Goal: Transaction & Acquisition: Purchase product/service

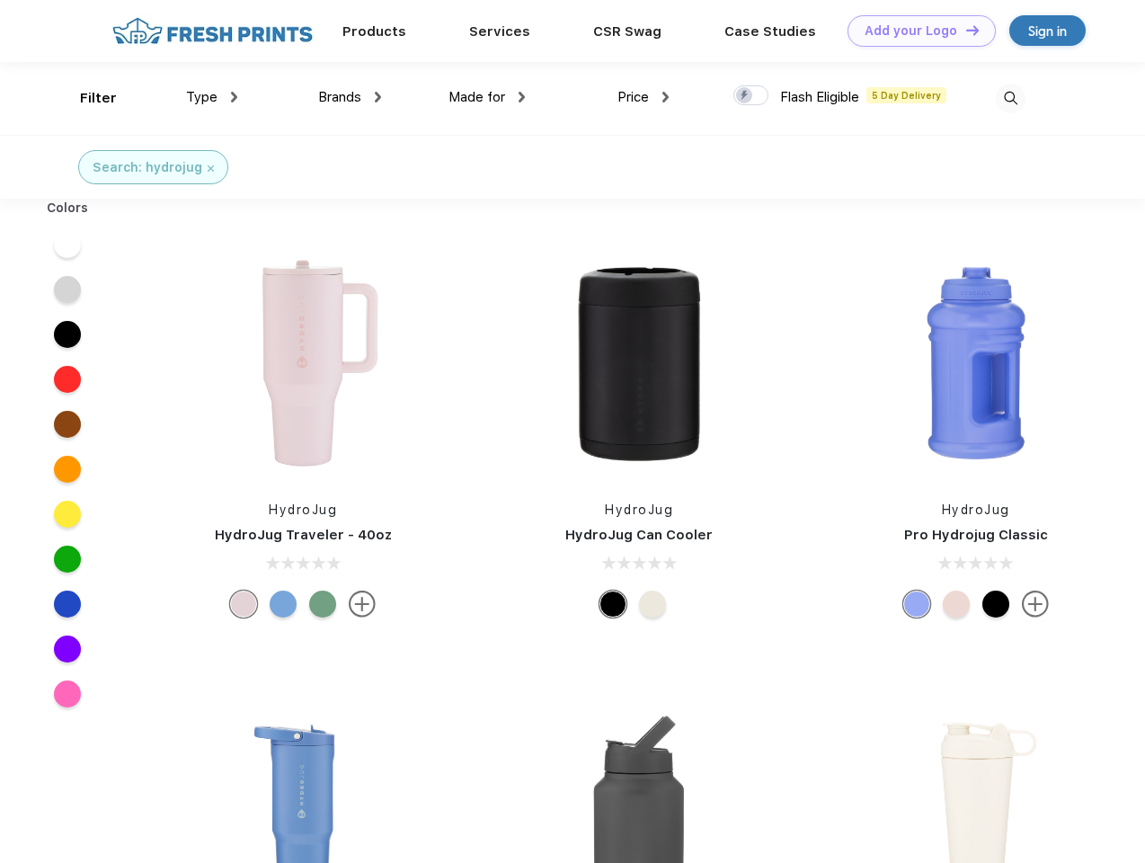
click at [915, 31] on link "Add your Logo Design Tool" at bounding box center [922, 30] width 148 height 31
click at [0, 0] on div "Design Tool" at bounding box center [0, 0] width 0 height 0
click at [965, 30] on link "Add your Logo Design Tool" at bounding box center [922, 30] width 148 height 31
click at [86, 98] on div "Filter" at bounding box center [98, 98] width 37 height 21
click at [212, 97] on span "Type" at bounding box center [201, 97] width 31 height 16
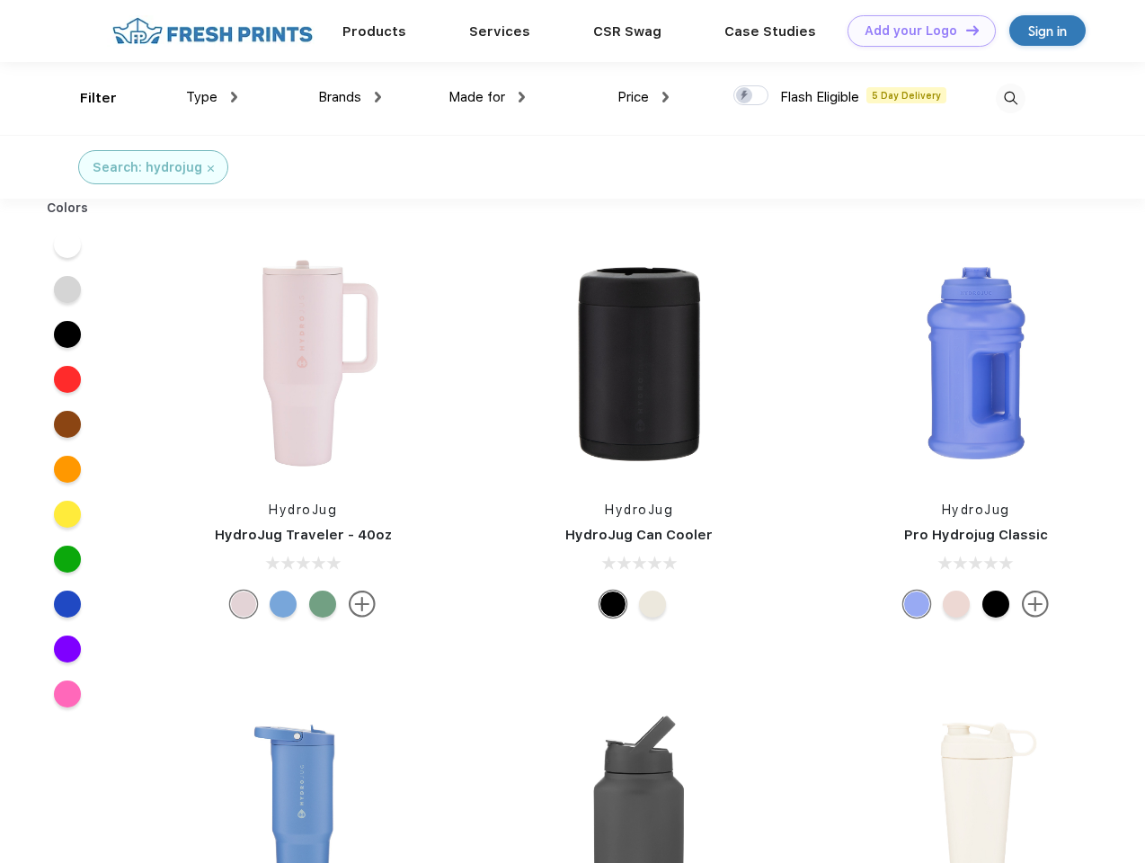
click at [350, 97] on span "Brands" at bounding box center [339, 97] width 43 height 16
click at [487, 97] on span "Made for" at bounding box center [477, 97] width 57 height 16
click at [644, 97] on span "Price" at bounding box center [633, 97] width 31 height 16
click at [752, 96] on div at bounding box center [751, 95] width 35 height 20
click at [745, 96] on input "checkbox" at bounding box center [740, 91] width 12 height 12
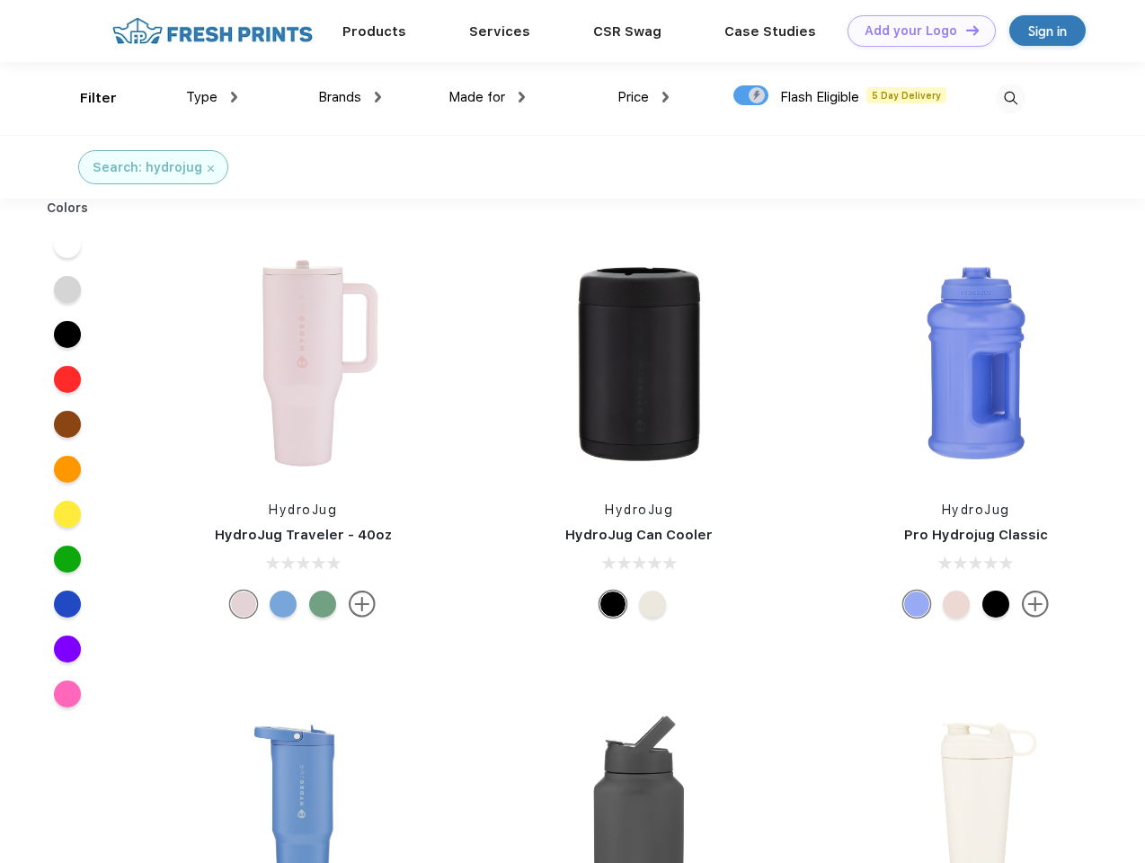
click at [1011, 98] on img at bounding box center [1011, 99] width 30 height 30
